Goal: Information Seeking & Learning: Find specific fact

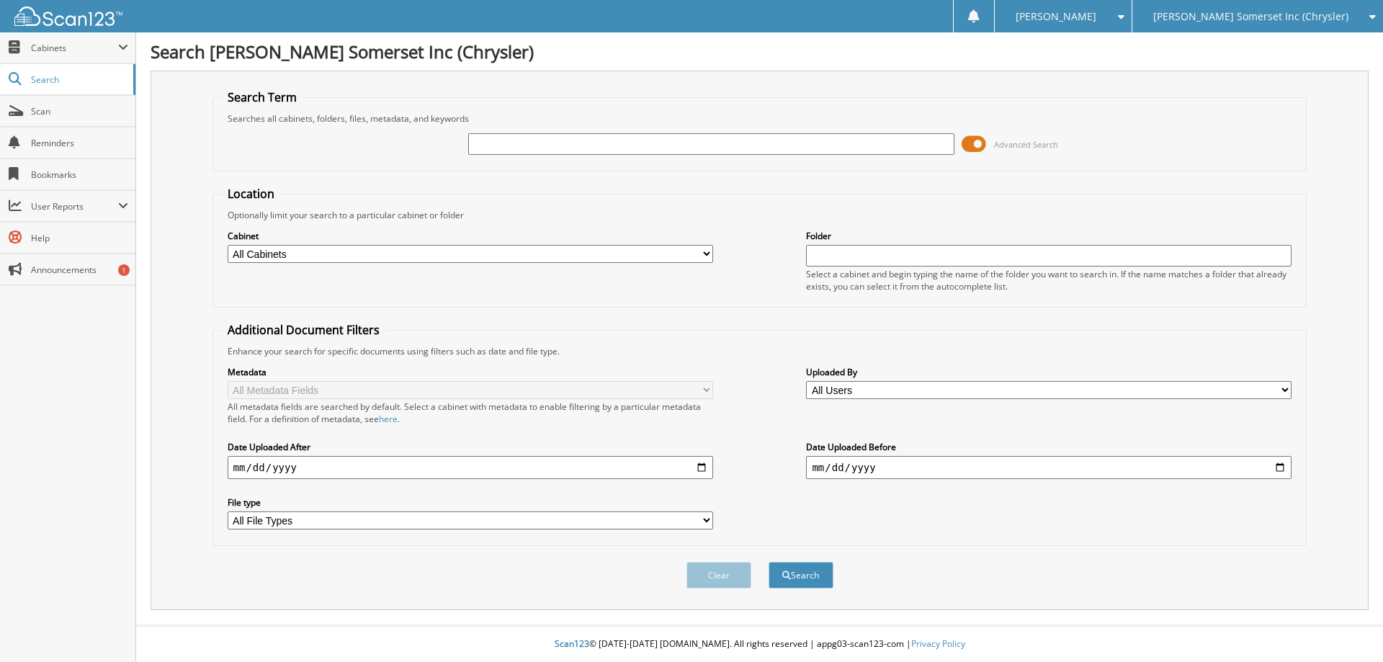
click at [588, 149] on input "text" at bounding box center [710, 144] width 485 height 22
type input "sn666386"
click at [768, 562] on button "Search" at bounding box center [800, 575] width 65 height 27
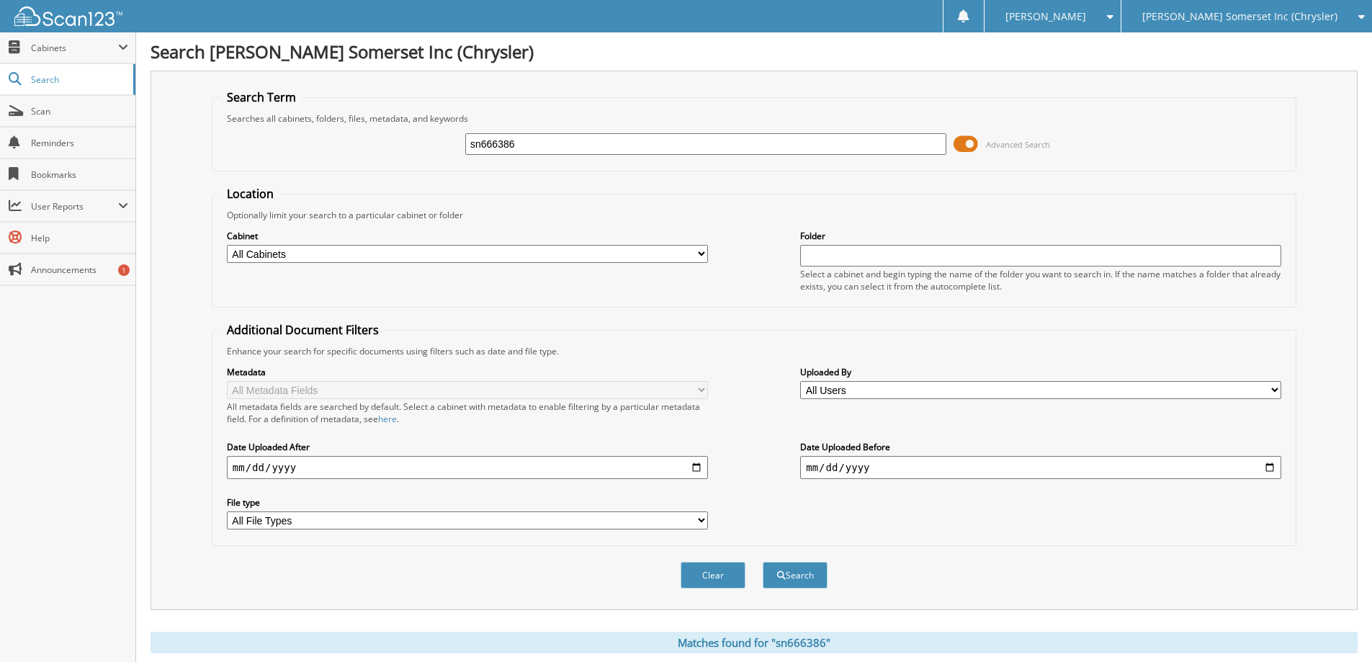
scroll to position [42, 0]
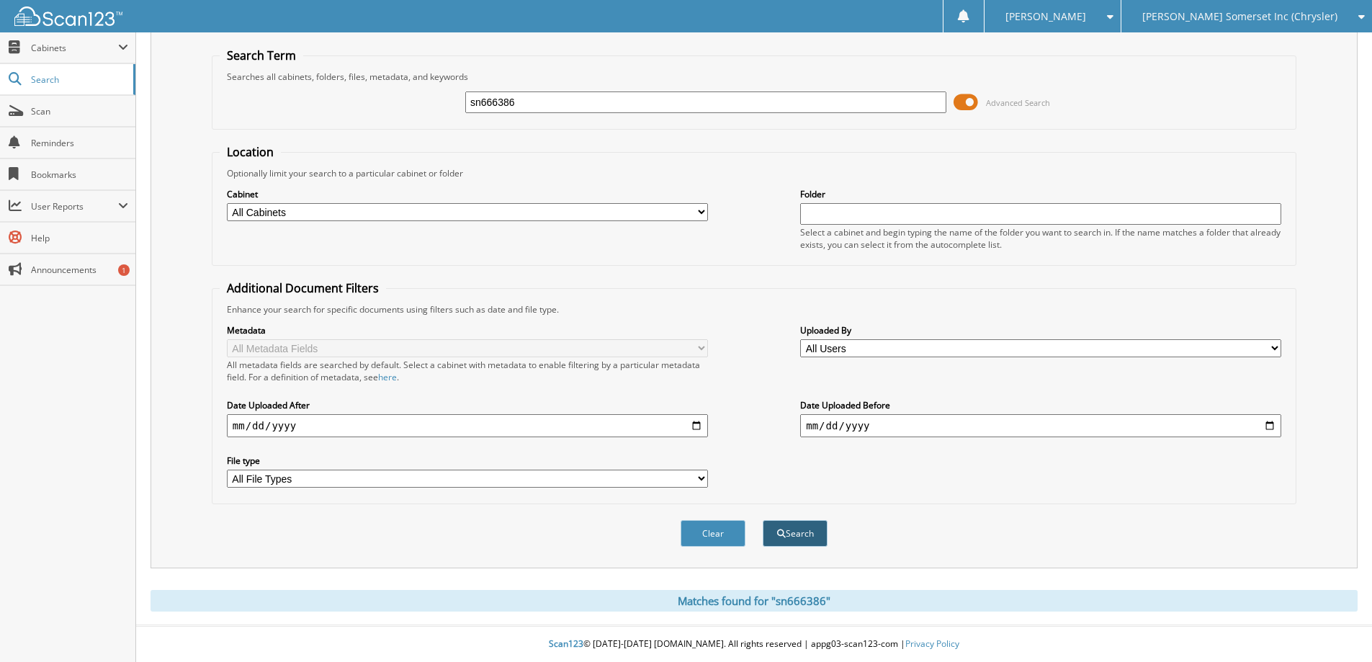
click at [804, 532] on button "Search" at bounding box center [795, 533] width 65 height 27
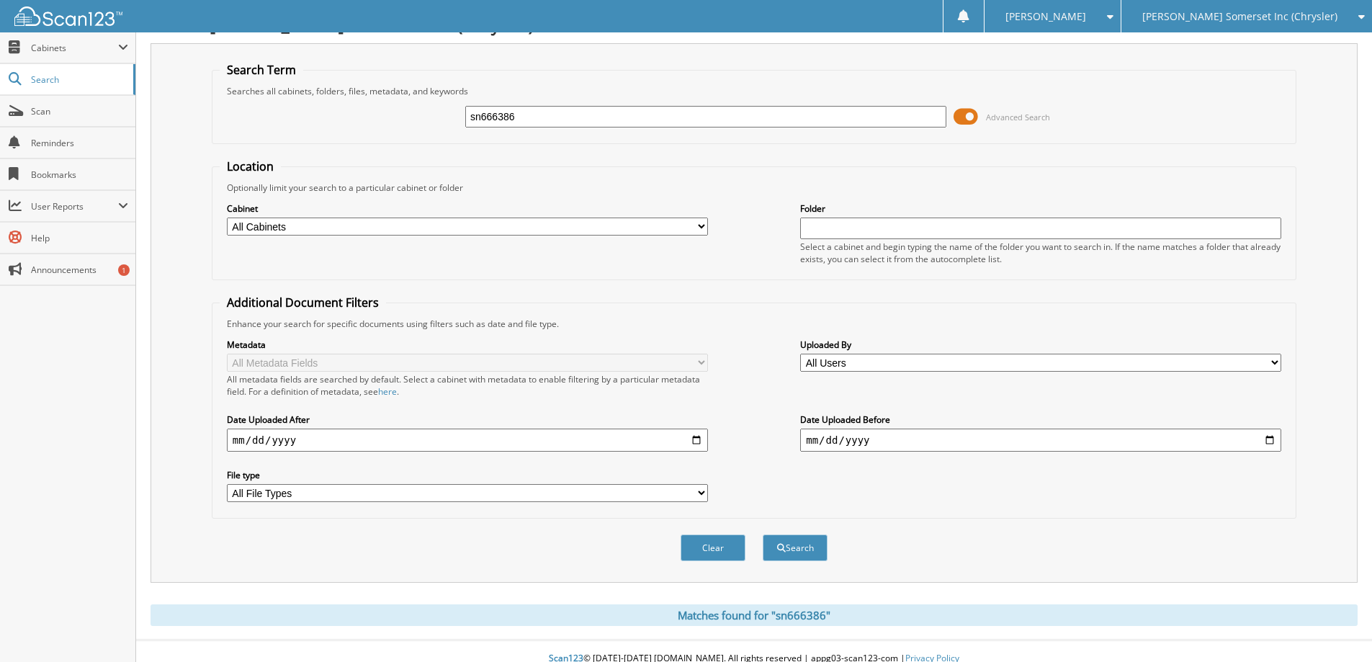
scroll to position [42, 0]
